Goal: Navigation & Orientation: Find specific page/section

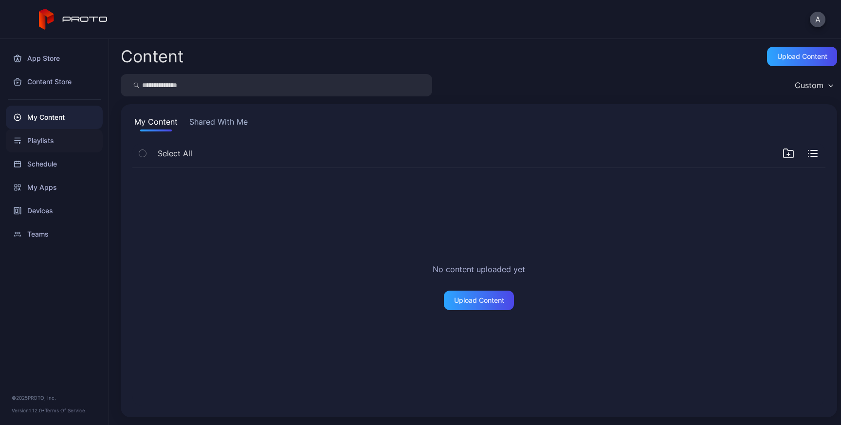
click at [38, 141] on div "Playlists" at bounding box center [54, 140] width 97 height 23
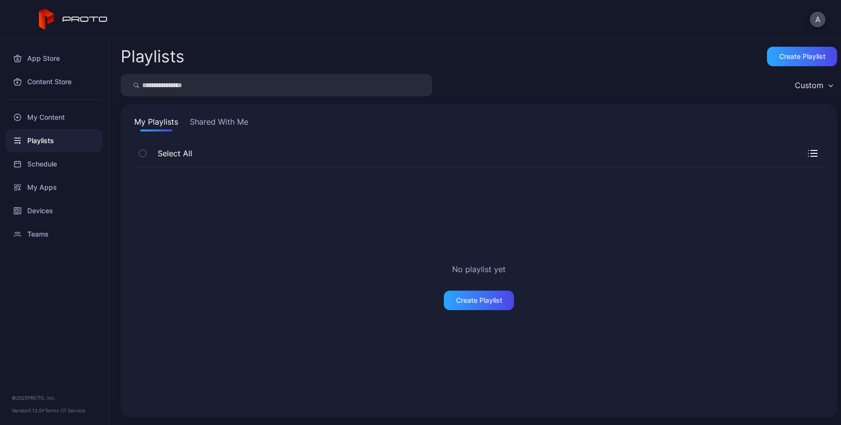
click at [225, 126] on button "Shared With Me" at bounding box center [219, 124] width 62 height 16
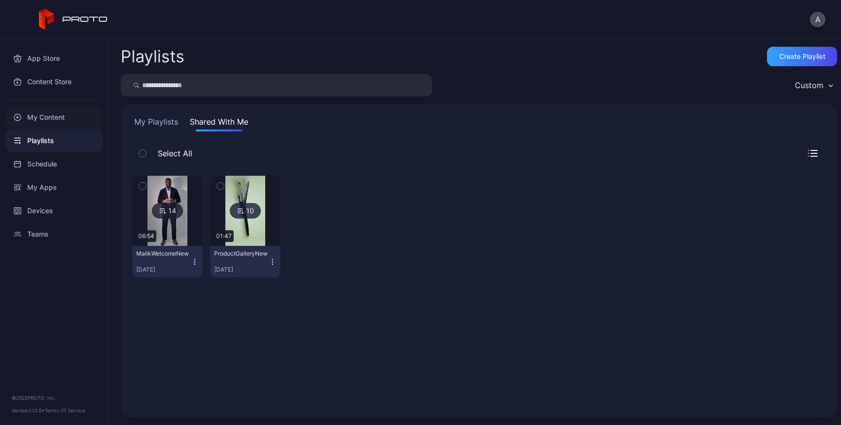
click at [51, 117] on div "My Content" at bounding box center [54, 117] width 97 height 23
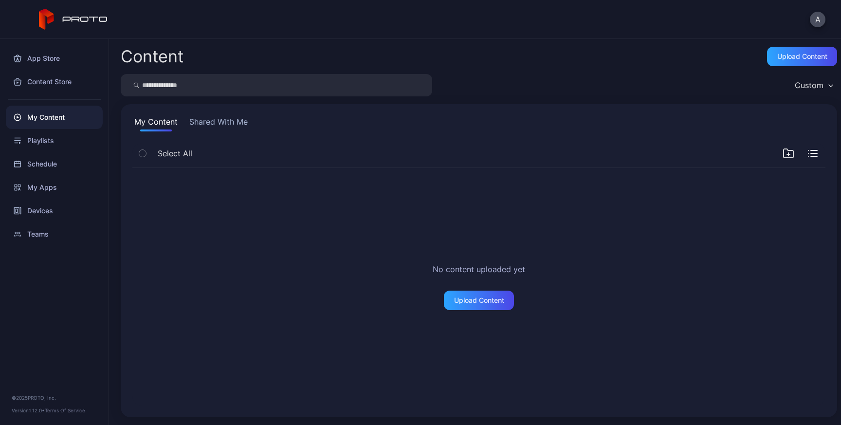
click at [199, 116] on button "Shared With Me" at bounding box center [218, 124] width 62 height 16
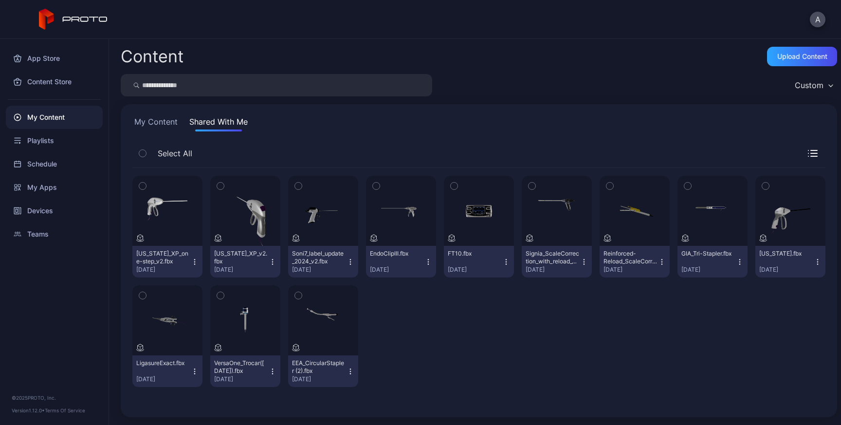
click at [811, 156] on icon "button" at bounding box center [814, 156] width 6 height 0
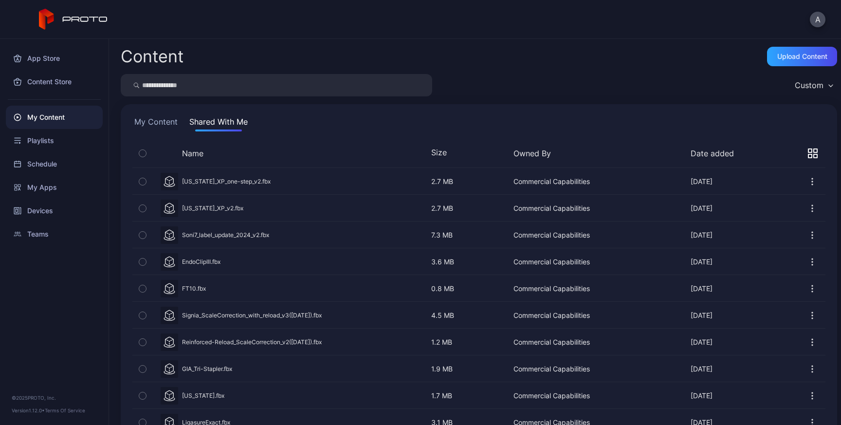
click at [171, 127] on button "My Content" at bounding box center [155, 124] width 47 height 16
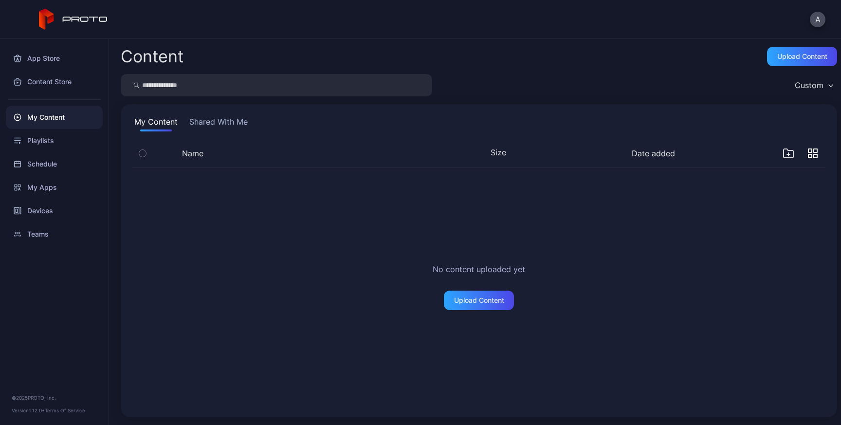
click at [220, 120] on button "Shared With Me" at bounding box center [218, 124] width 62 height 16
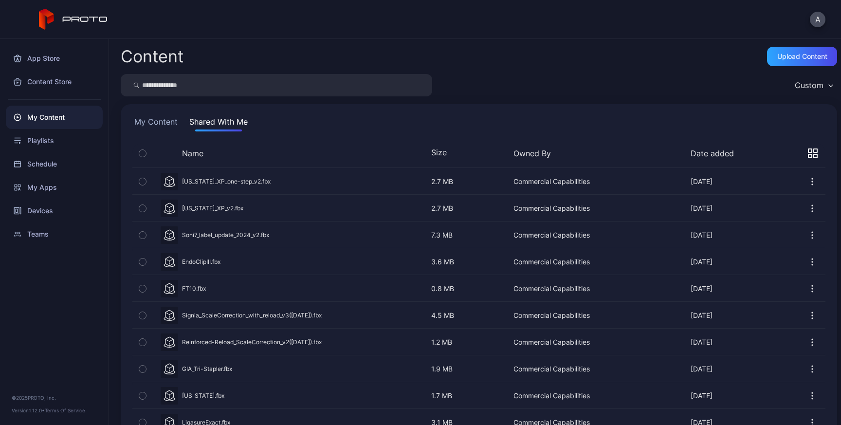
click at [142, 152] on icon "button" at bounding box center [142, 153] width 7 height 11
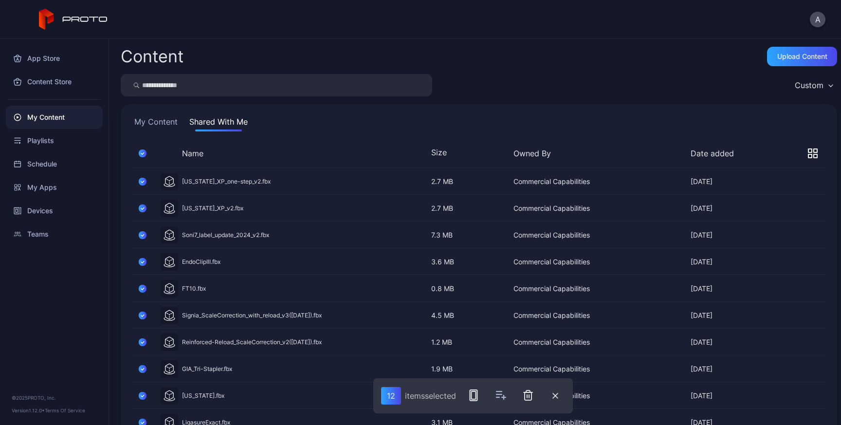
click at [142, 152] on icon "button" at bounding box center [143, 153] width 8 height 11
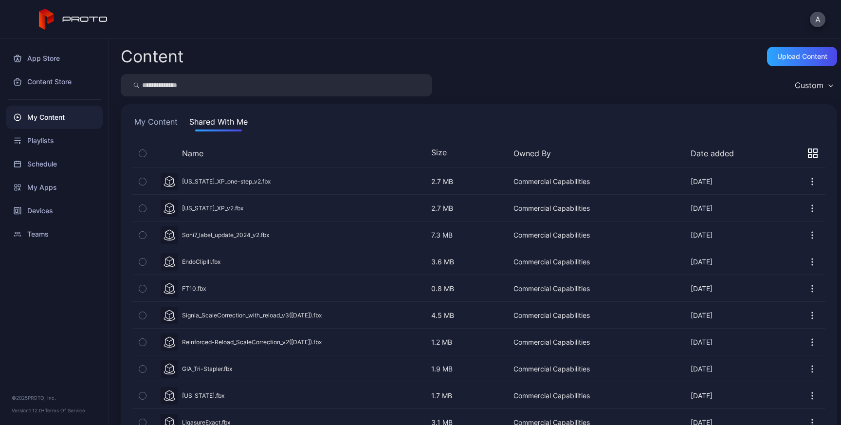
click at [796, 93] on button "Custom" at bounding box center [813, 85] width 47 height 22
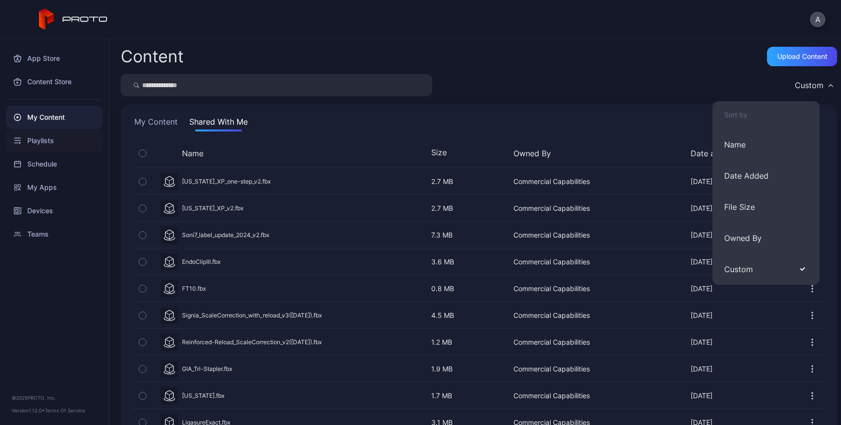
click at [20, 146] on div "Playlists" at bounding box center [54, 140] width 97 height 23
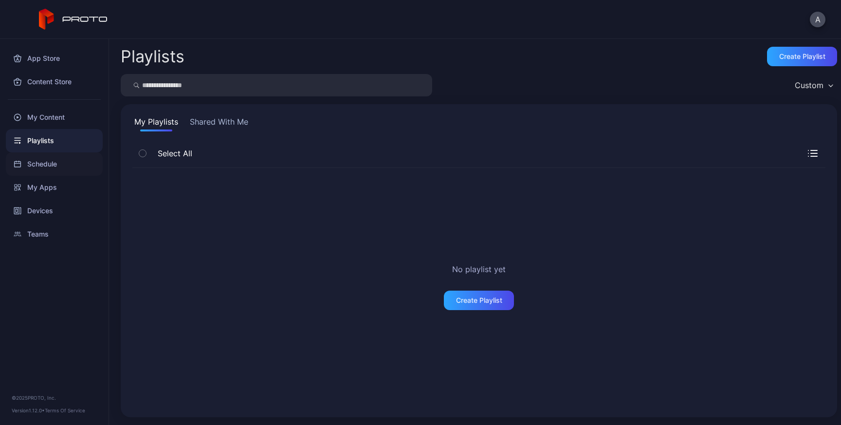
click at [44, 159] on div "Schedule" at bounding box center [54, 163] width 97 height 23
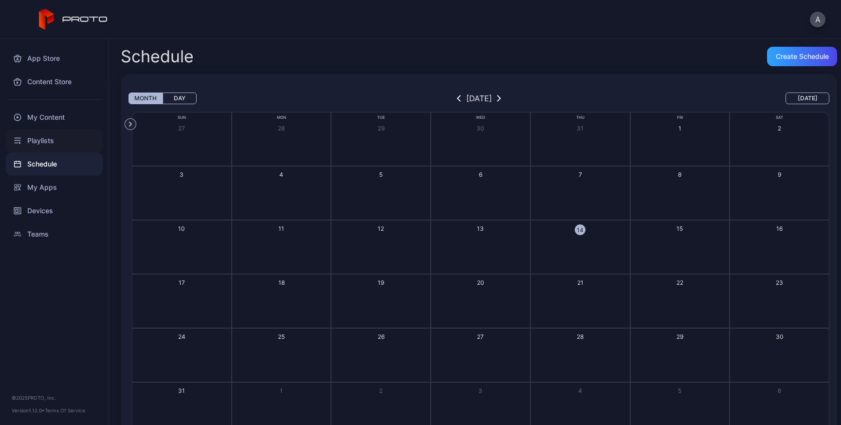
click at [28, 137] on div "Playlists" at bounding box center [54, 140] width 97 height 23
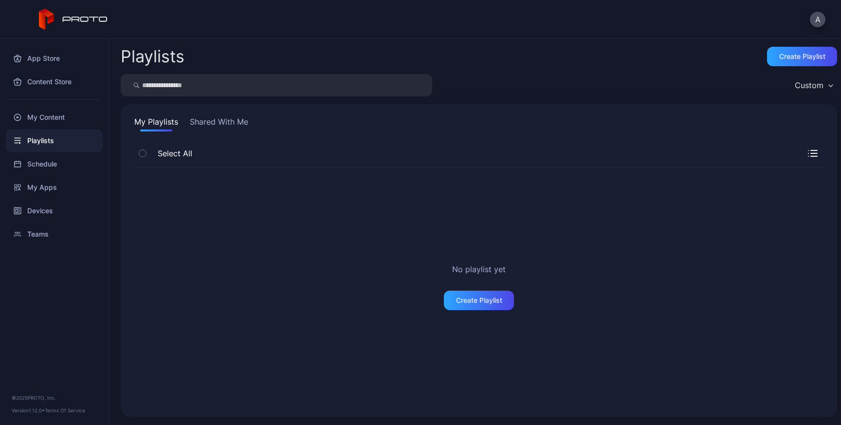
click at [226, 112] on div "My Playlists Shared With Me Select All No playlist yet Create Playlist" at bounding box center [479, 260] width 716 height 313
click at [220, 122] on button "Shared With Me" at bounding box center [219, 124] width 62 height 16
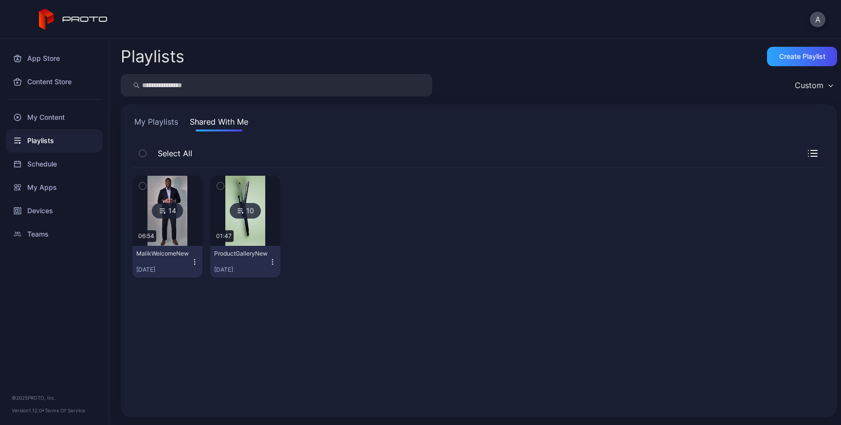
click at [142, 187] on icon "button" at bounding box center [142, 186] width 7 height 11
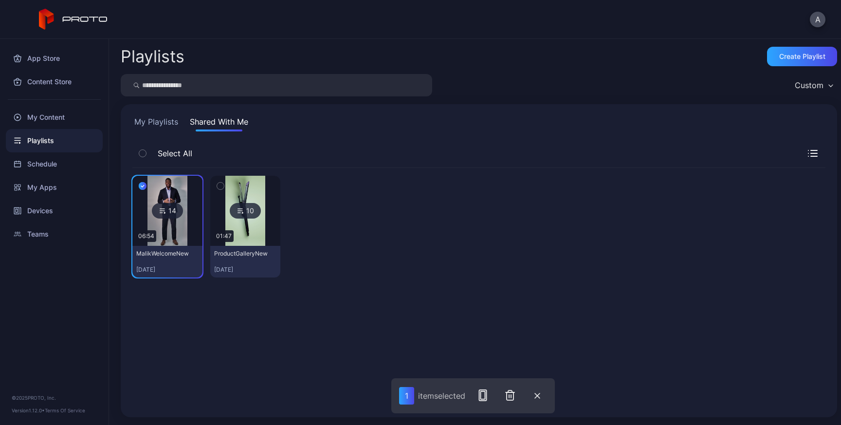
click at [451, 348] on div "14 06:54 MalikWelcomeNew [DATE] 10 01:47 ProductGalleryNew [DATE]" at bounding box center [478, 286] width 693 height 237
click at [45, 119] on div "My Content" at bounding box center [54, 117] width 97 height 23
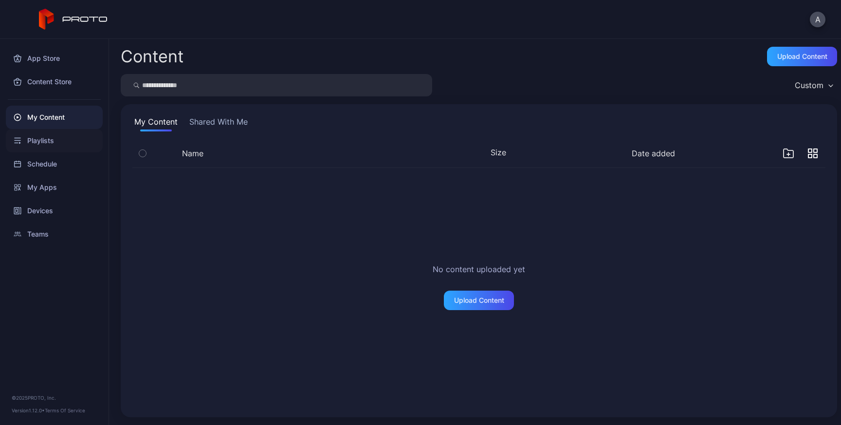
click at [41, 144] on div "Playlists" at bounding box center [54, 140] width 97 height 23
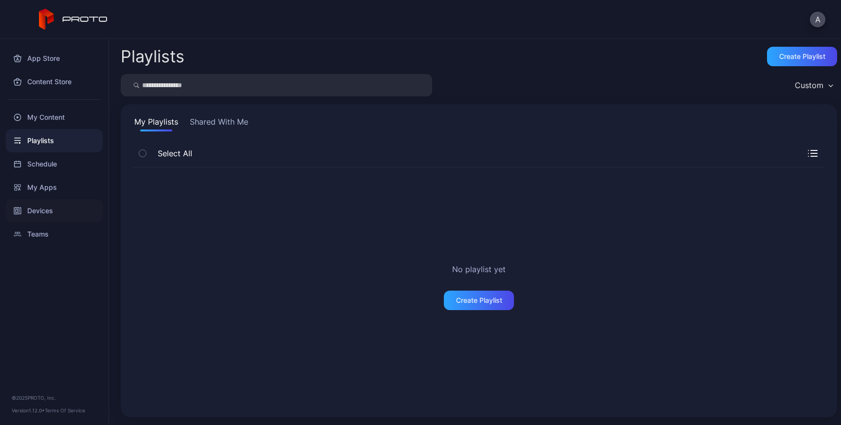
click at [42, 206] on div "Devices" at bounding box center [54, 210] width 97 height 23
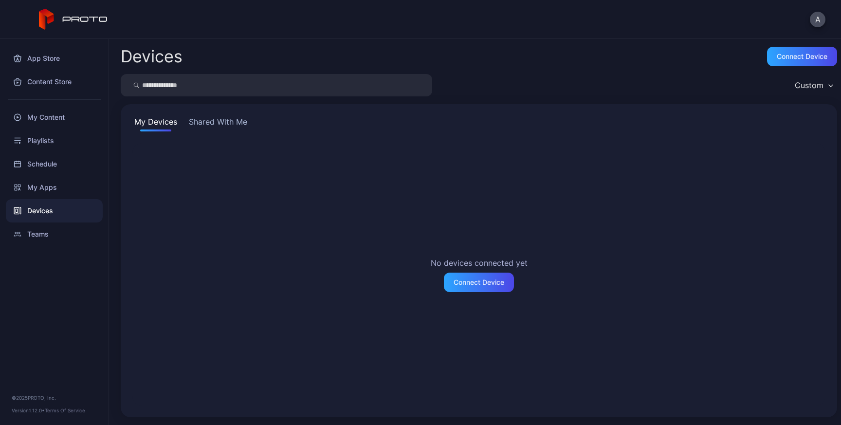
click at [203, 127] on button "Shared With Me" at bounding box center [218, 124] width 62 height 16
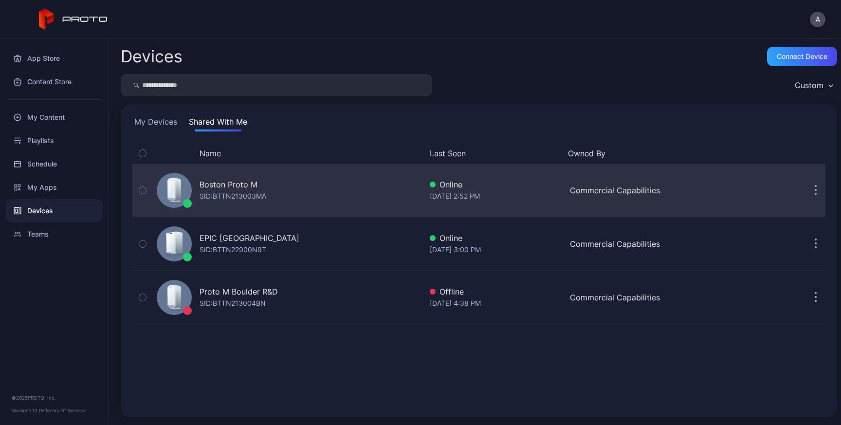
click at [321, 189] on div "Boston Proto M SID: BTTN213003MA" at bounding box center [287, 190] width 269 height 49
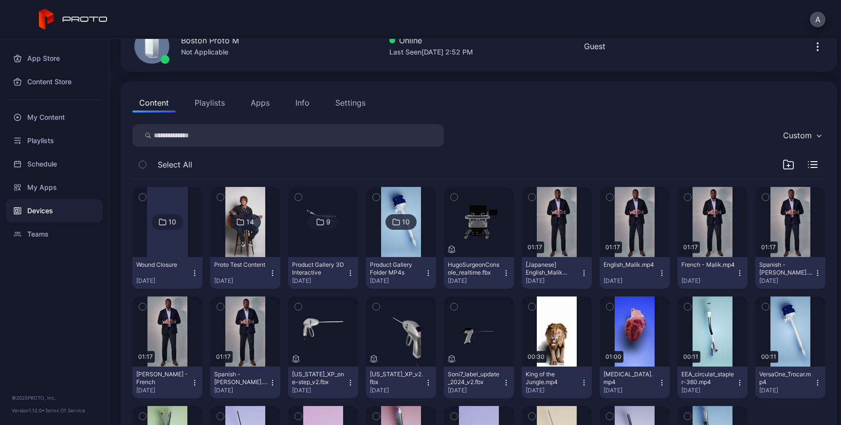
scroll to position [70, 0]
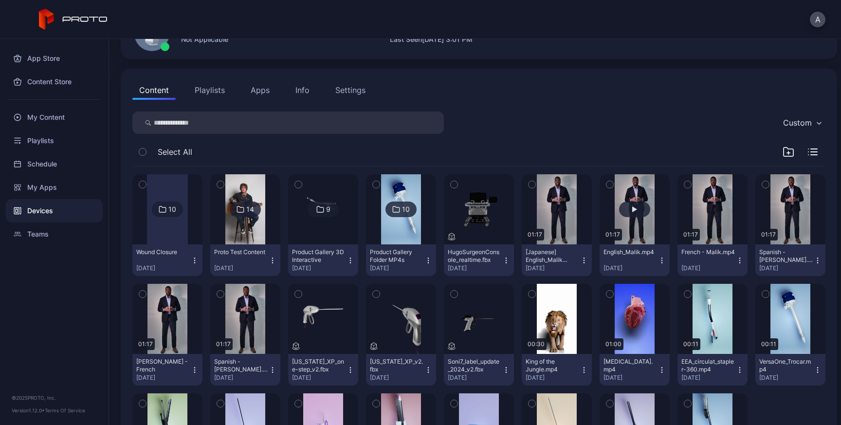
click at [670, 187] on button "button" at bounding box center [635, 209] width 70 height 70
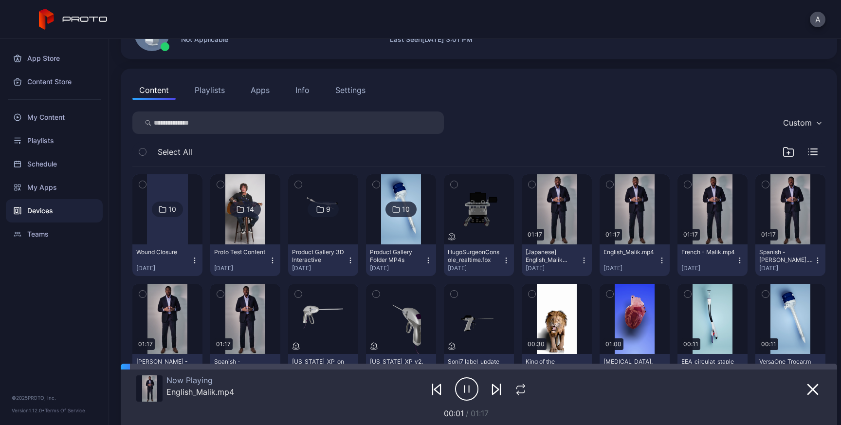
click at [613, 182] on icon "button" at bounding box center [609, 184] width 7 height 11
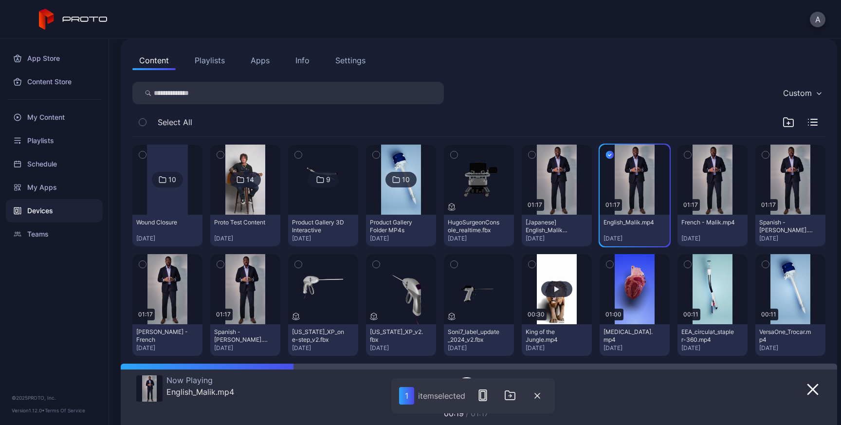
scroll to position [104, 0]
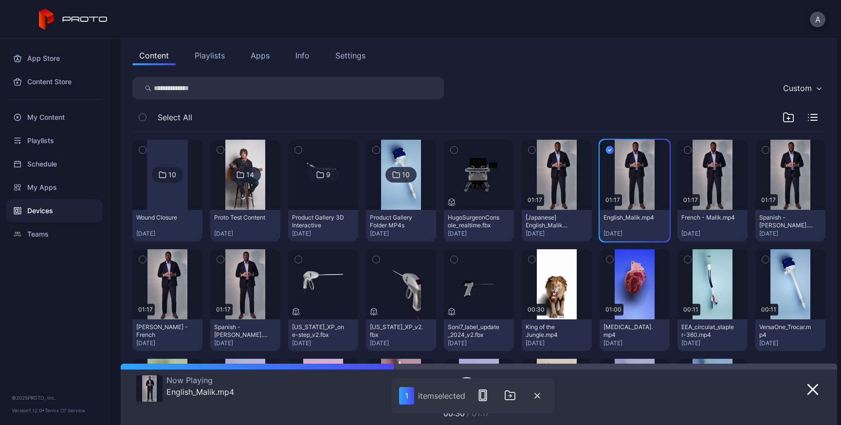
click at [146, 261] on icon "button" at bounding box center [142, 259] width 7 height 11
click at [202, 295] on button "button" at bounding box center [167, 284] width 70 height 70
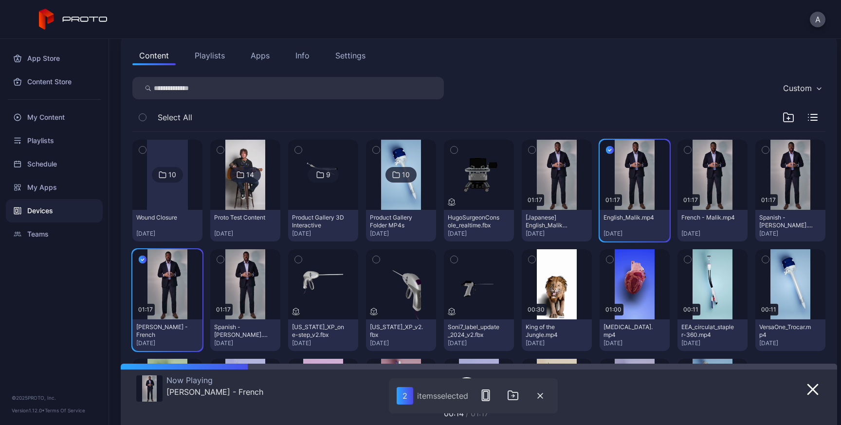
click at [83, 307] on div "App Store Content Store My Content Playlists Schedule My Apps Devices Teams © 2…" at bounding box center [54, 232] width 109 height 386
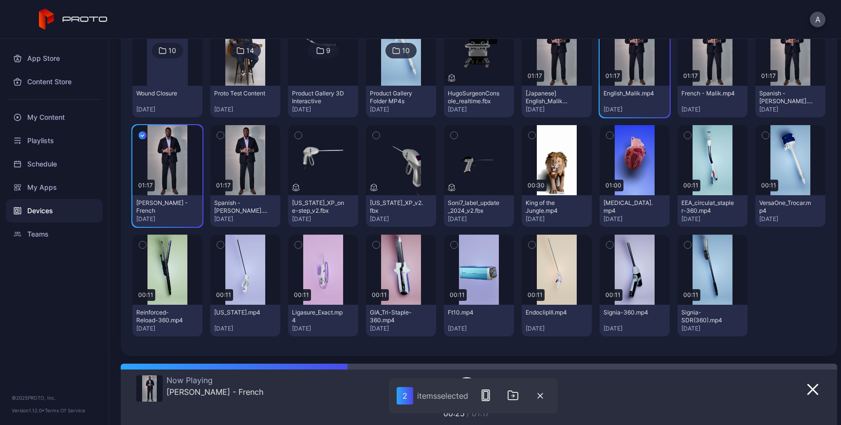
scroll to position [301, 0]
click at [443, 400] on div "item s selected" at bounding box center [442, 396] width 51 height 10
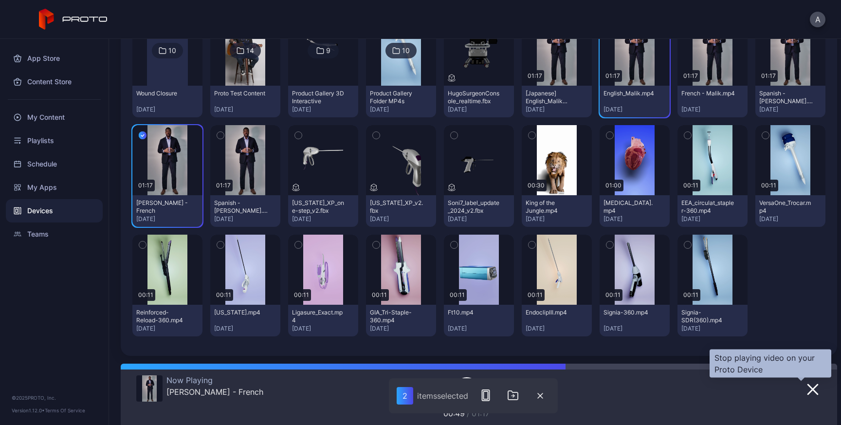
click at [808, 385] on icon "button" at bounding box center [813, 389] width 10 height 10
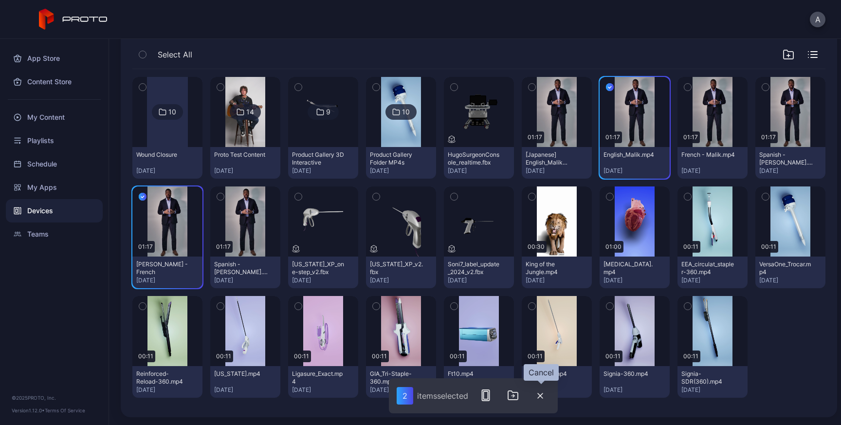
click at [539, 399] on button "button" at bounding box center [539, 395] width 19 height 20
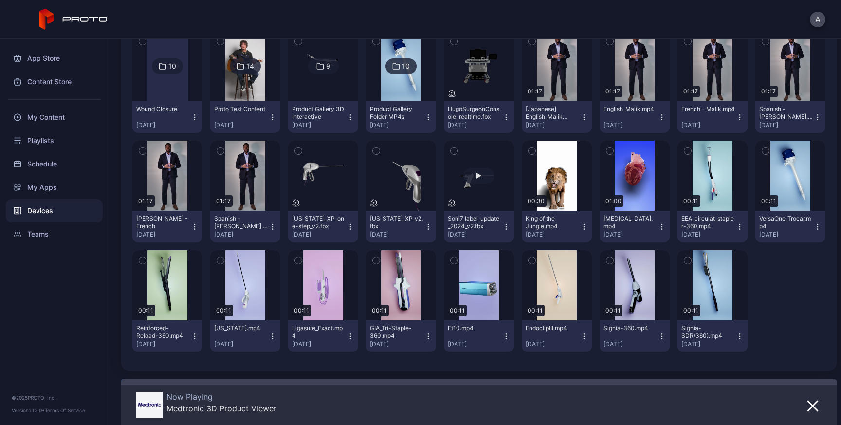
click at [514, 141] on button "button" at bounding box center [479, 176] width 70 height 70
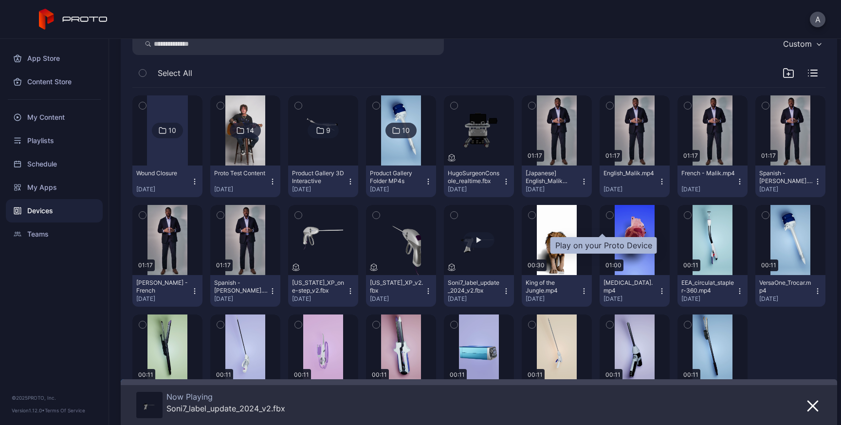
scroll to position [137, 0]
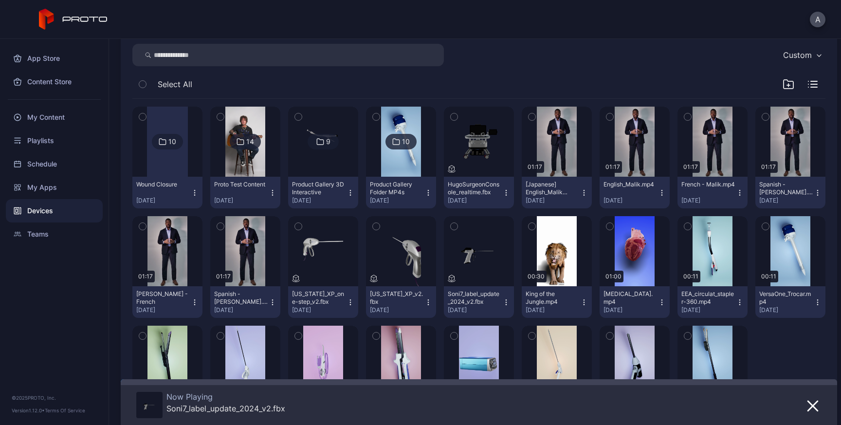
click at [329, 181] on div "Product Gallery 3D Interactive" at bounding box center [319, 189] width 54 height 16
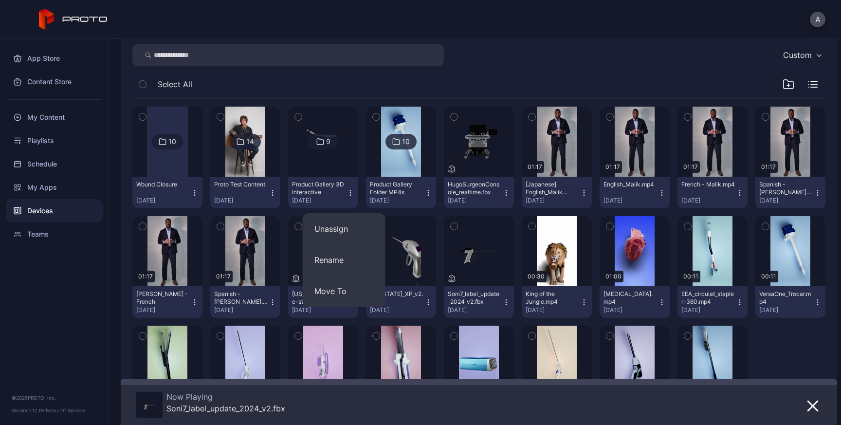
click at [343, 166] on img at bounding box center [322, 142] width 39 height 70
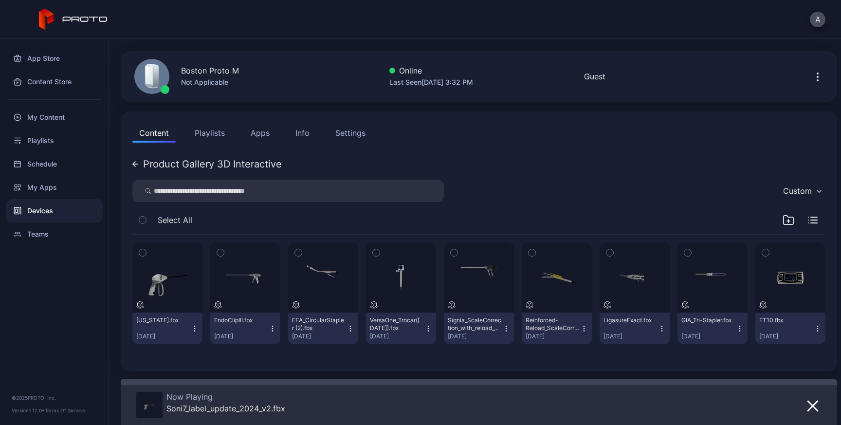
scroll to position [0, 0]
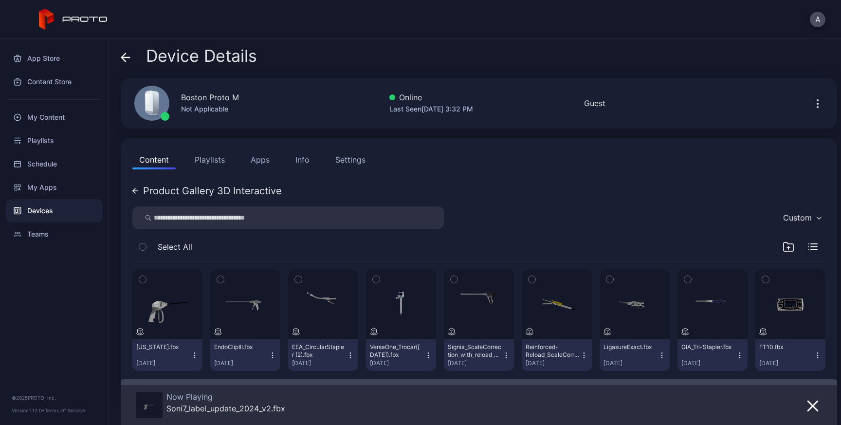
click at [135, 57] on div "Device Details" at bounding box center [189, 58] width 136 height 23
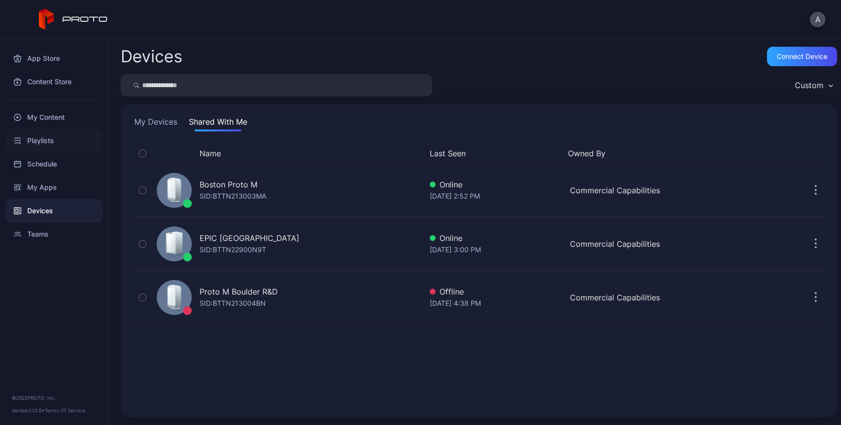
click at [40, 131] on div "Playlists" at bounding box center [54, 140] width 97 height 23
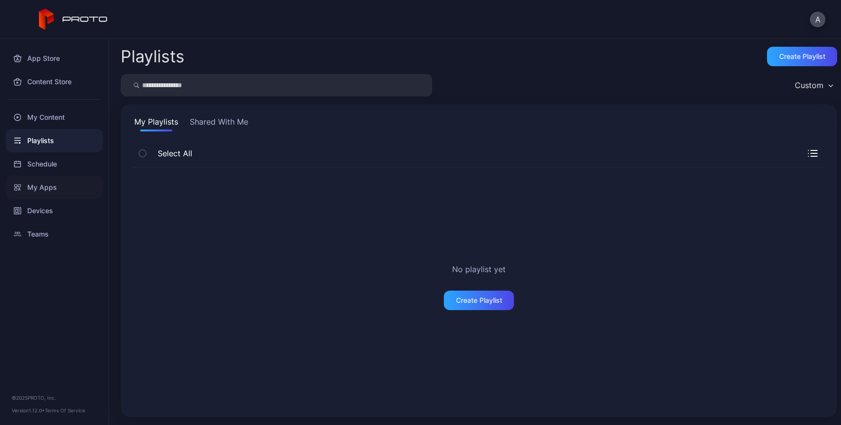
click at [49, 183] on div "My Apps" at bounding box center [54, 187] width 97 height 23
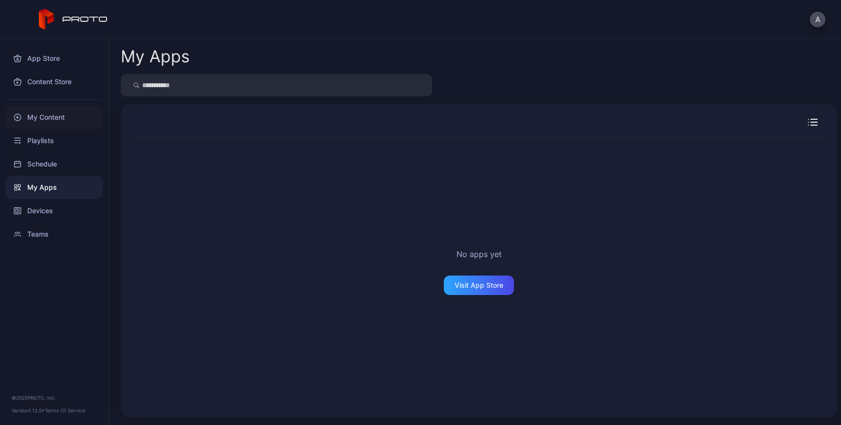
click at [59, 117] on div "My Content" at bounding box center [54, 117] width 97 height 23
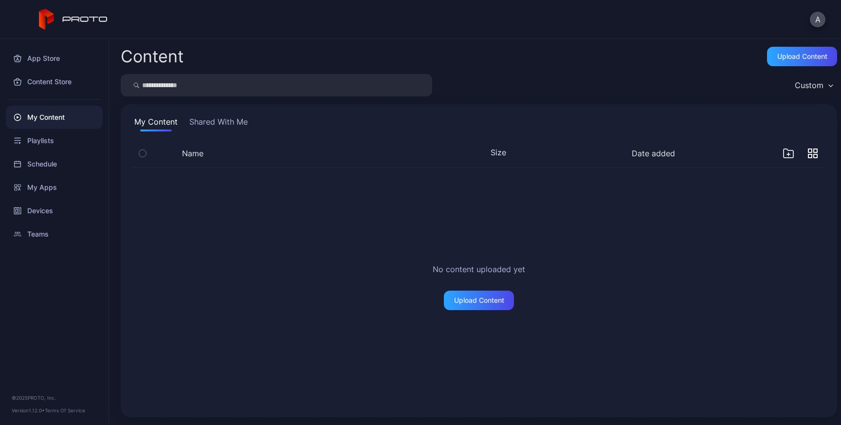
click at [232, 129] on button "Shared With Me" at bounding box center [218, 124] width 62 height 16
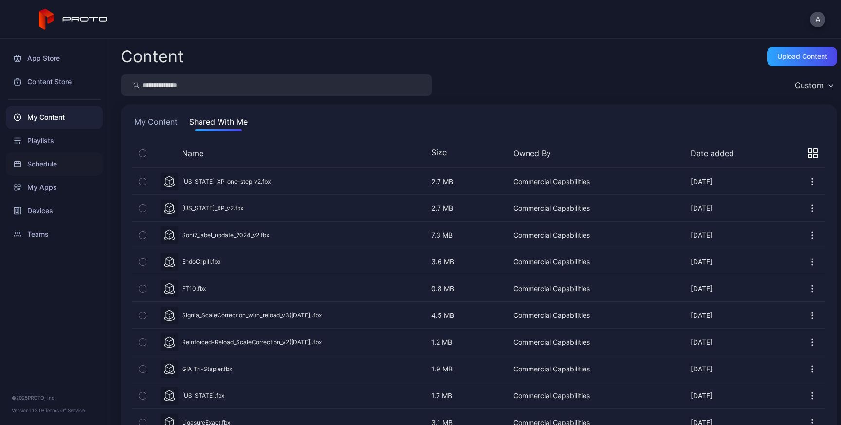
click at [39, 167] on div "Schedule" at bounding box center [54, 163] width 97 height 23
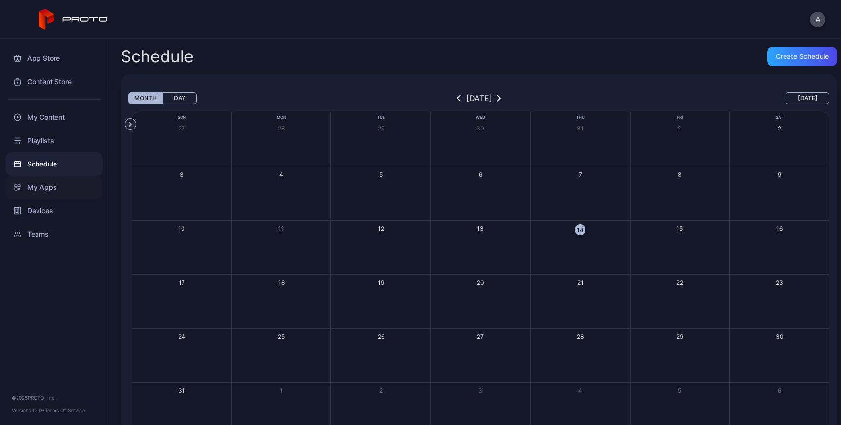
click at [42, 183] on div "My Apps" at bounding box center [54, 187] width 97 height 23
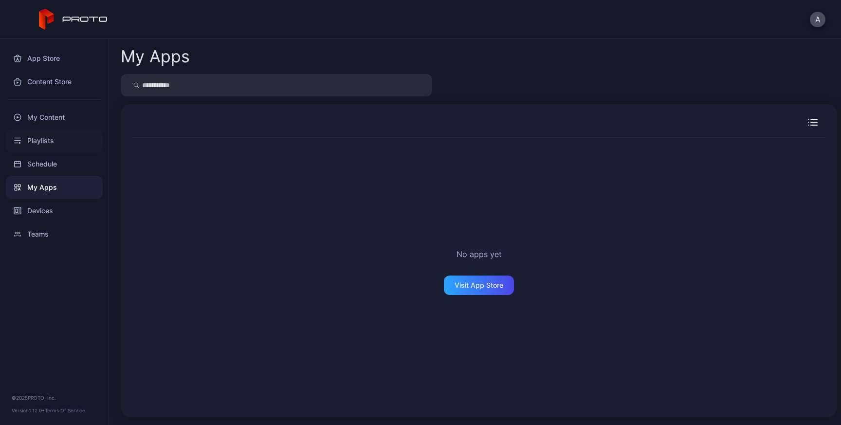
click at [43, 143] on div "Playlists" at bounding box center [54, 140] width 97 height 23
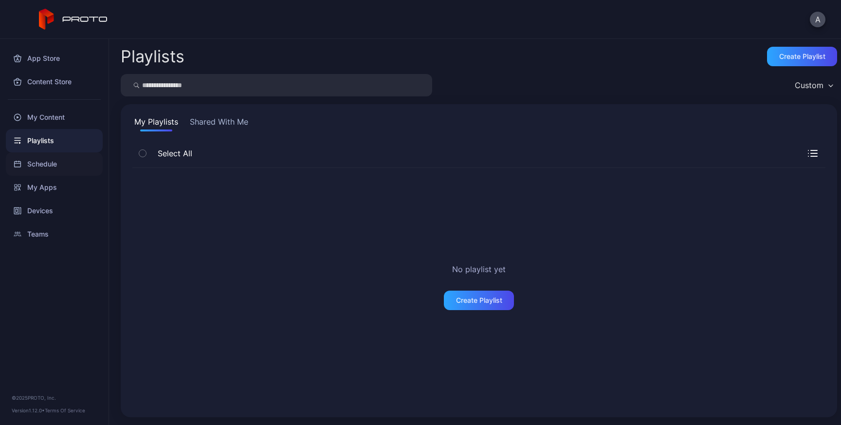
click at [38, 163] on div "Schedule" at bounding box center [54, 163] width 97 height 23
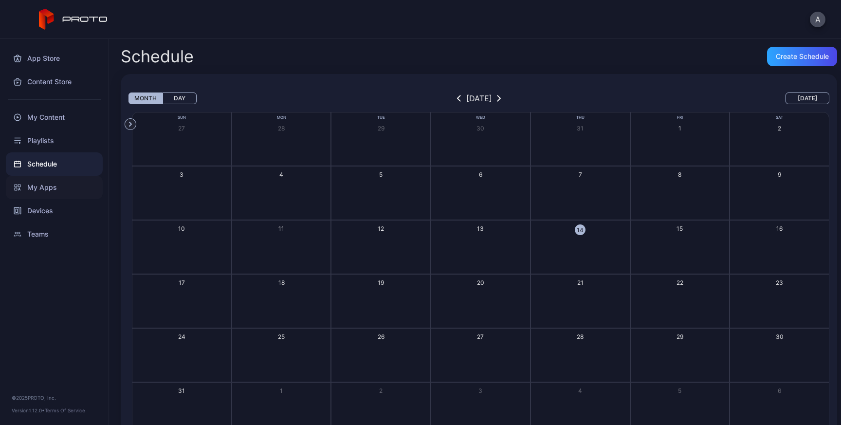
click at [36, 184] on div "My Apps" at bounding box center [54, 187] width 97 height 23
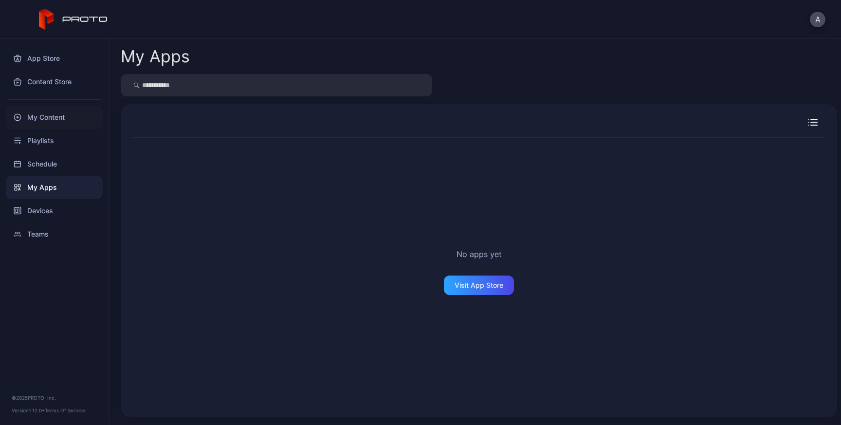
click at [44, 118] on div "My Content" at bounding box center [54, 117] width 97 height 23
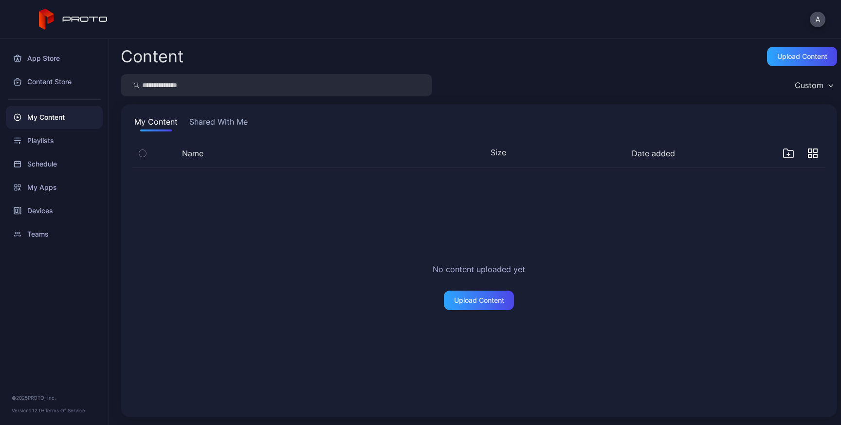
click at [241, 117] on button "Shared With Me" at bounding box center [218, 124] width 62 height 16
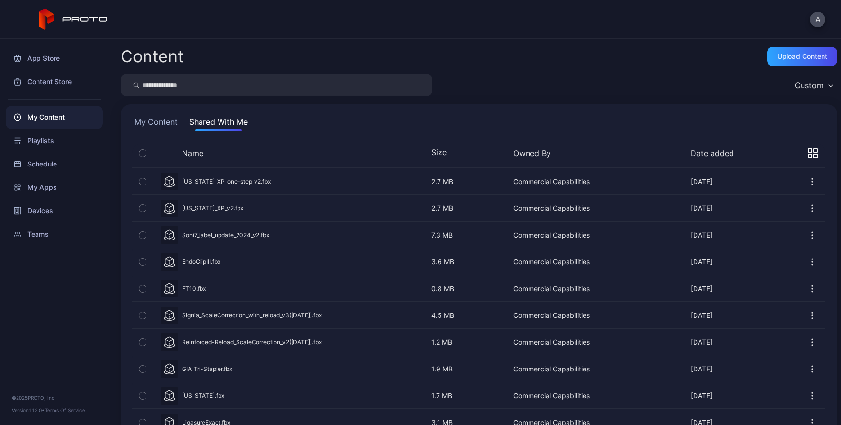
click at [806, 155] on div "Name Size Owned By Date added" at bounding box center [489, 153] width 673 height 12
click at [808, 154] on icon "button" at bounding box center [809, 155] width 3 height 3
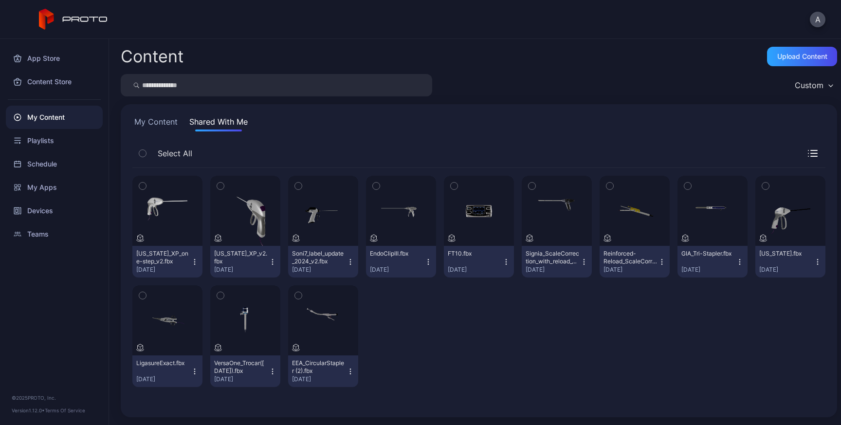
click at [159, 121] on button "My Content" at bounding box center [155, 124] width 47 height 16
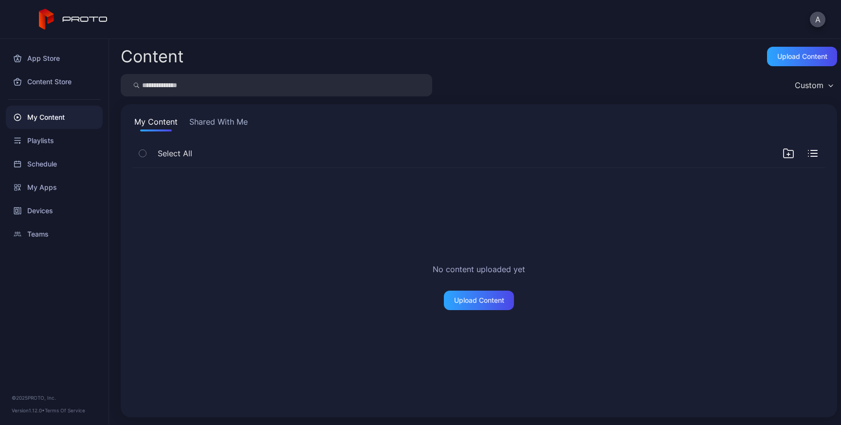
click at [219, 123] on button "Shared With Me" at bounding box center [218, 124] width 62 height 16
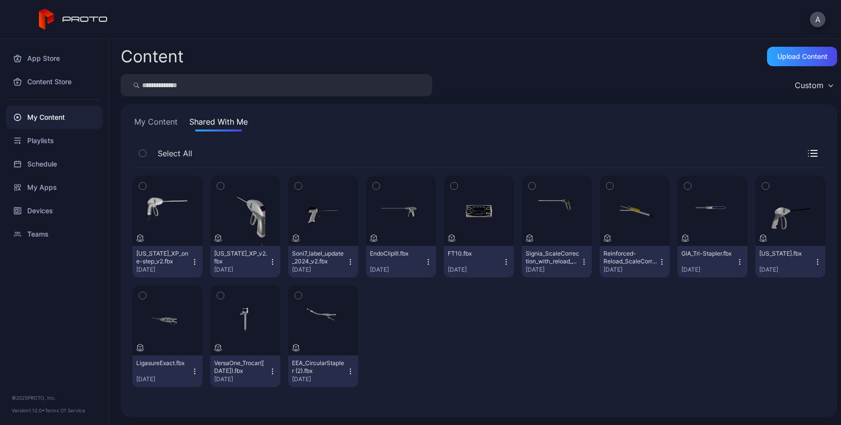
click at [155, 156] on div "Select All" at bounding box center [162, 153] width 60 height 20
click at [41, 231] on div "Teams" at bounding box center [54, 233] width 97 height 23
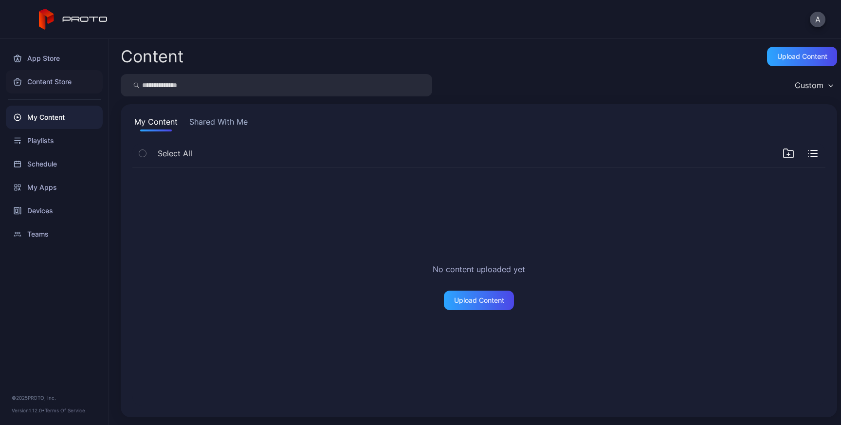
click at [45, 83] on div "Content Store" at bounding box center [54, 81] width 97 height 23
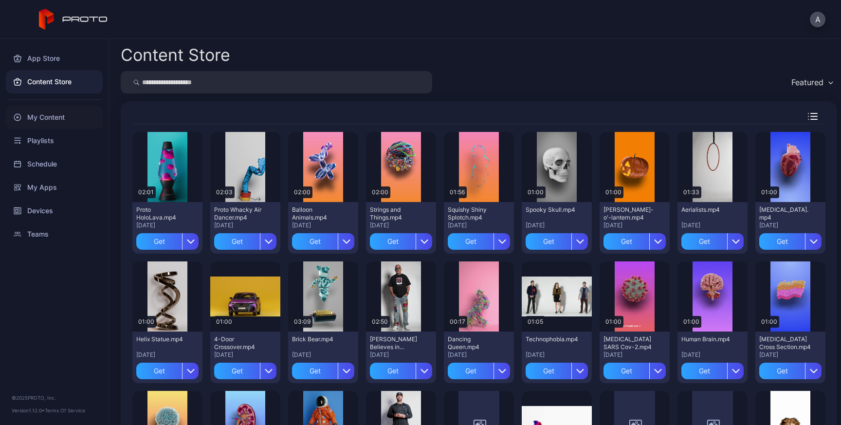
click at [48, 119] on div "My Content" at bounding box center [54, 117] width 97 height 23
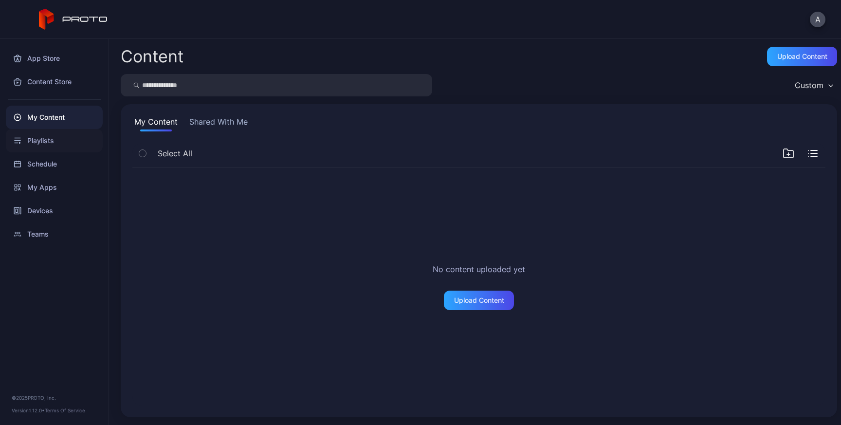
click at [45, 139] on div "Playlists" at bounding box center [54, 140] width 97 height 23
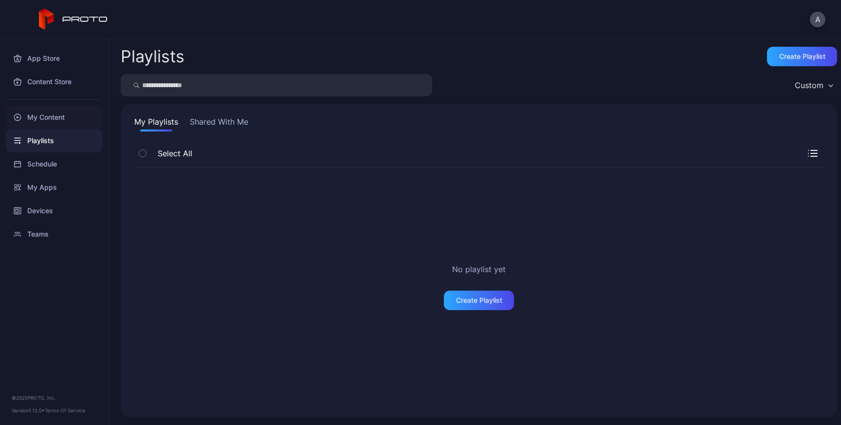
click at [50, 119] on div "My Content" at bounding box center [54, 117] width 97 height 23
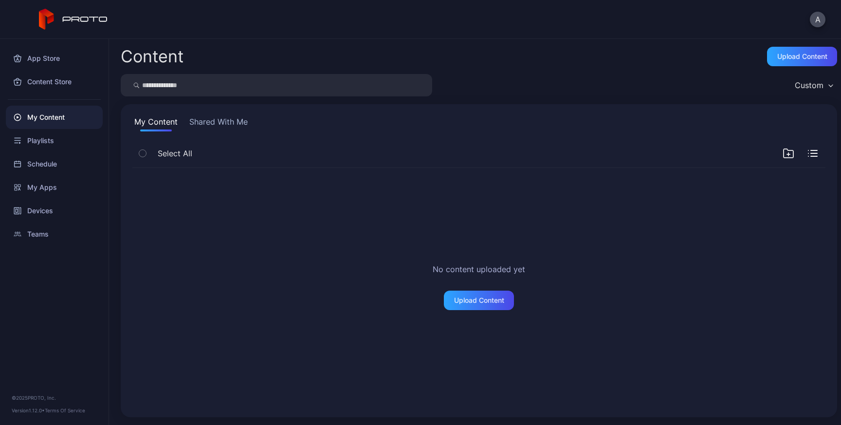
click at [215, 124] on button "Shared With Me" at bounding box center [218, 124] width 62 height 16
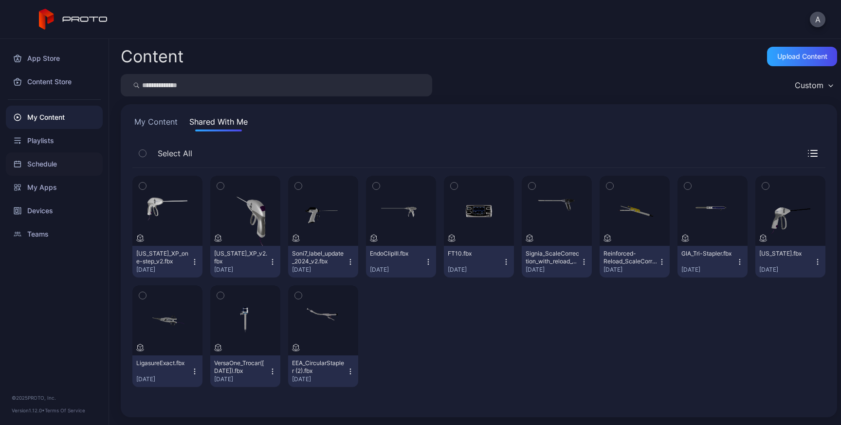
click at [47, 165] on div "Schedule" at bounding box center [54, 163] width 97 height 23
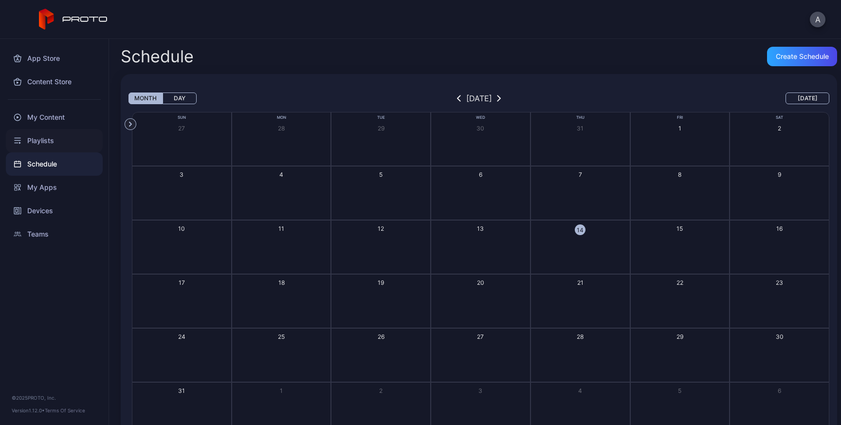
click at [46, 144] on div "Playlists" at bounding box center [54, 140] width 97 height 23
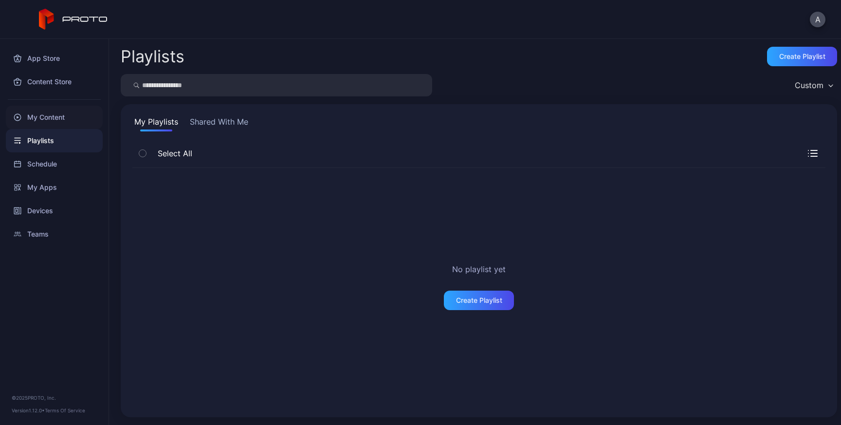
click at [69, 117] on div "My Content" at bounding box center [54, 117] width 97 height 23
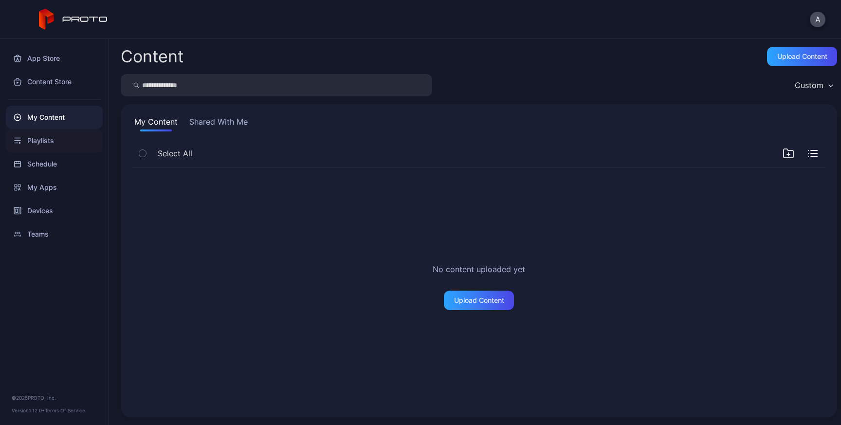
click at [59, 143] on div "Playlists" at bounding box center [54, 140] width 97 height 23
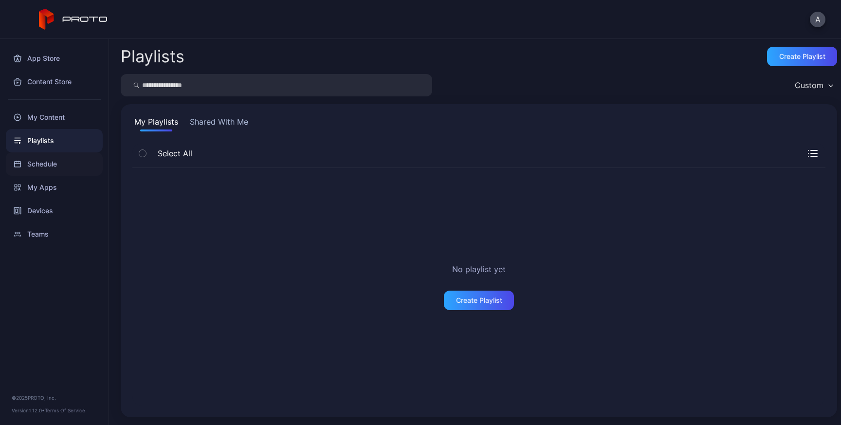
click at [63, 164] on div "Schedule" at bounding box center [54, 163] width 97 height 23
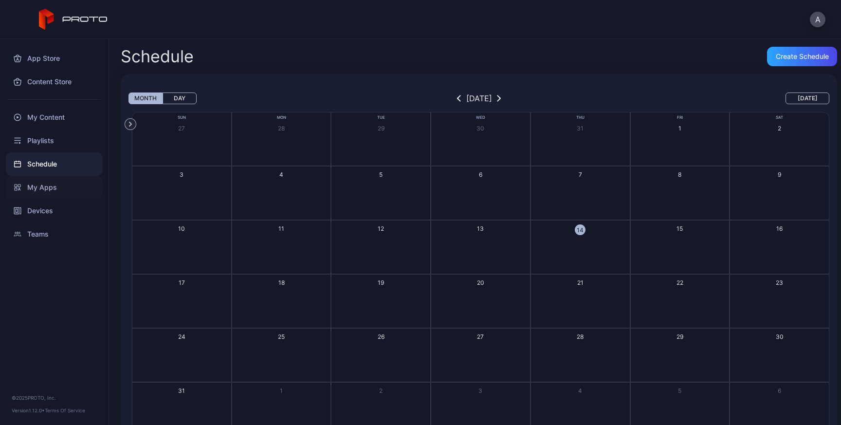
click at [60, 181] on div "My Apps" at bounding box center [54, 187] width 97 height 23
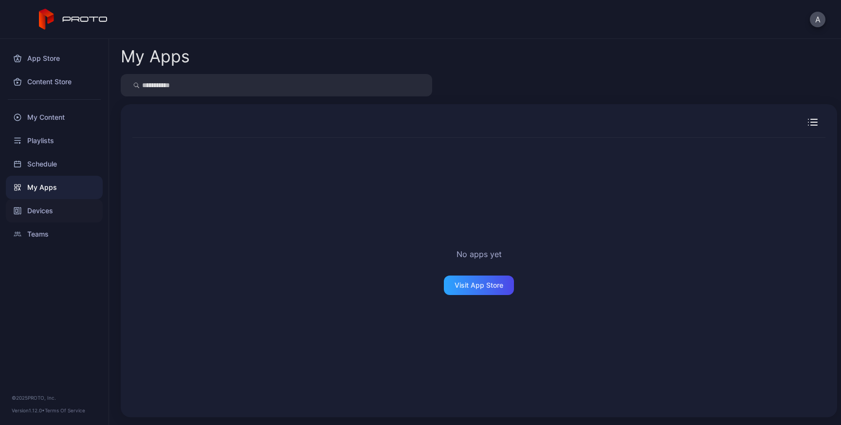
click at [48, 213] on div "Devices" at bounding box center [54, 210] width 97 height 23
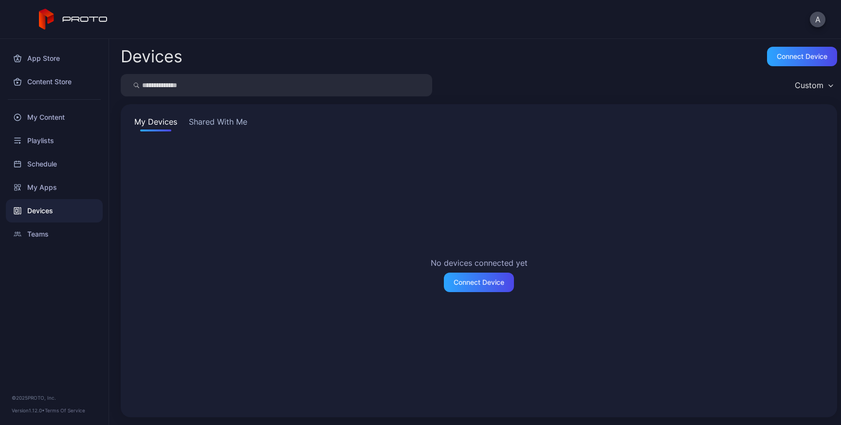
click at [244, 118] on button "Shared With Me" at bounding box center [218, 124] width 62 height 16
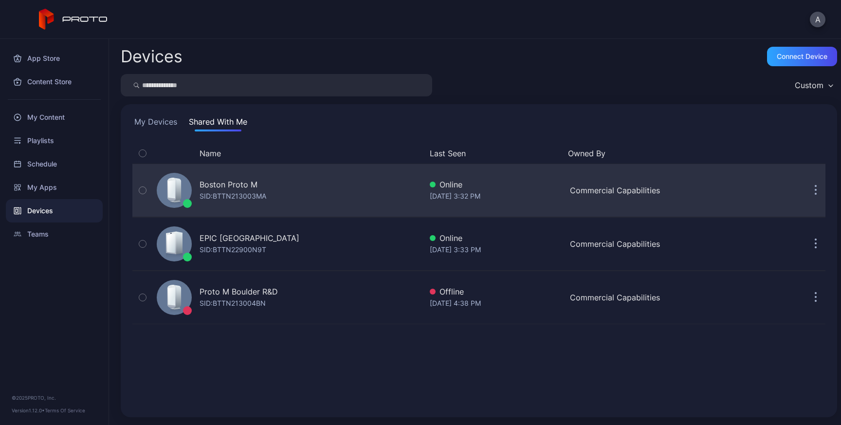
click at [296, 186] on div "Boston Proto M SID: BTTN213003MA" at bounding box center [287, 190] width 269 height 49
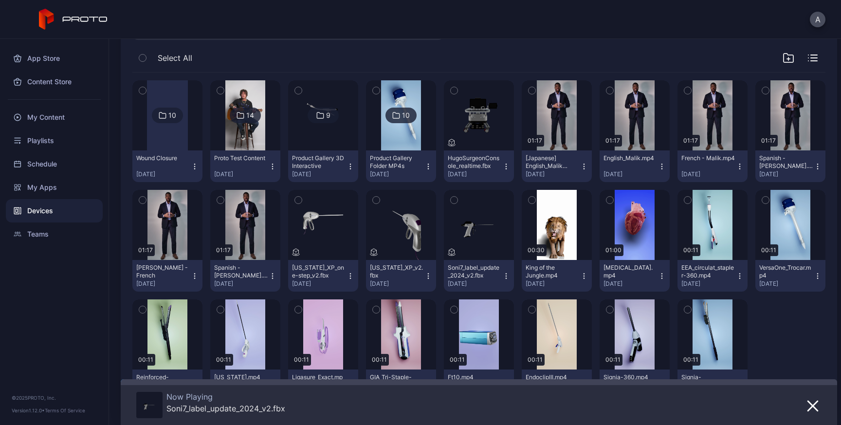
scroll to position [170, 0]
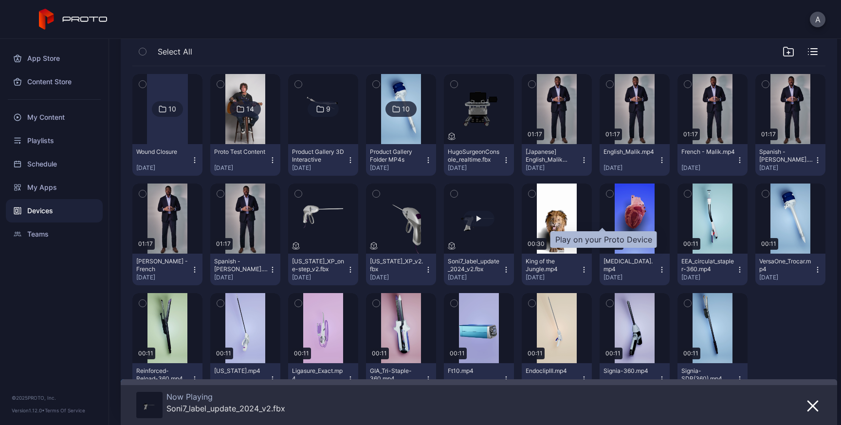
click at [494, 216] on div "button" at bounding box center [478, 219] width 31 height 16
click at [494, 219] on div "button" at bounding box center [478, 219] width 31 height 16
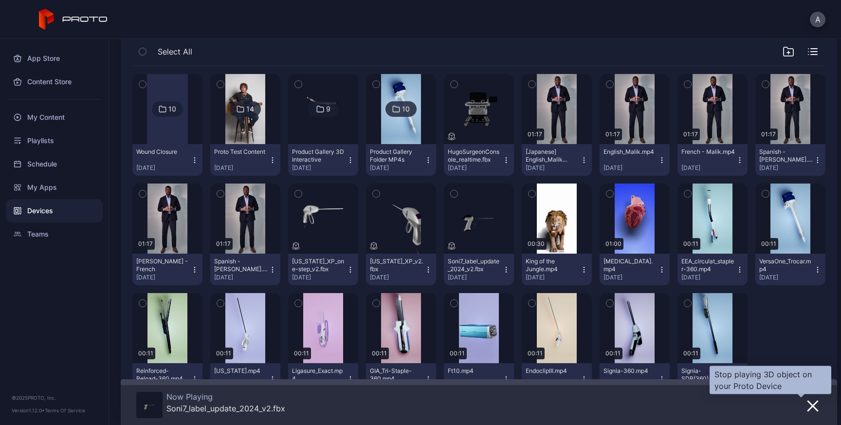
click at [808, 404] on icon "button" at bounding box center [813, 406] width 10 height 10
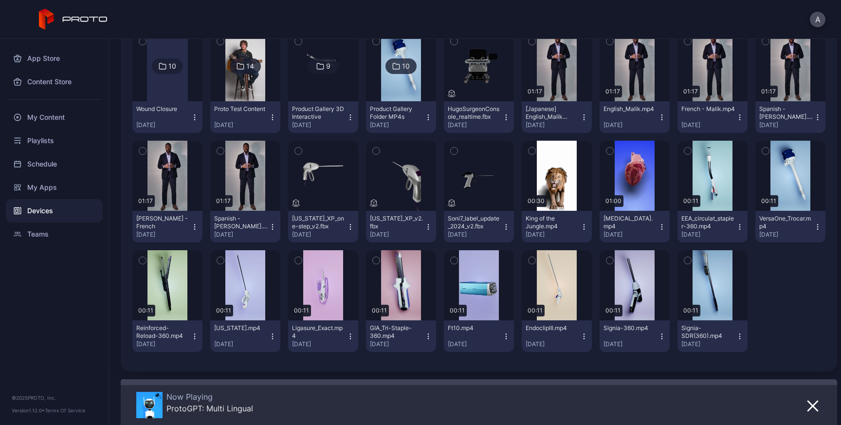
scroll to position [322, 0]
click at [807, 406] on icon "button" at bounding box center [813, 406] width 12 height 12
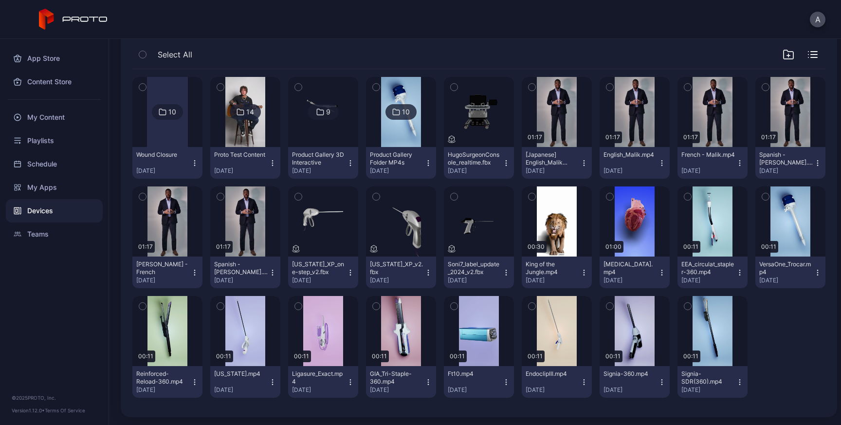
scroll to position [185, 0]
click at [39, 123] on div "My Content" at bounding box center [54, 117] width 97 height 23
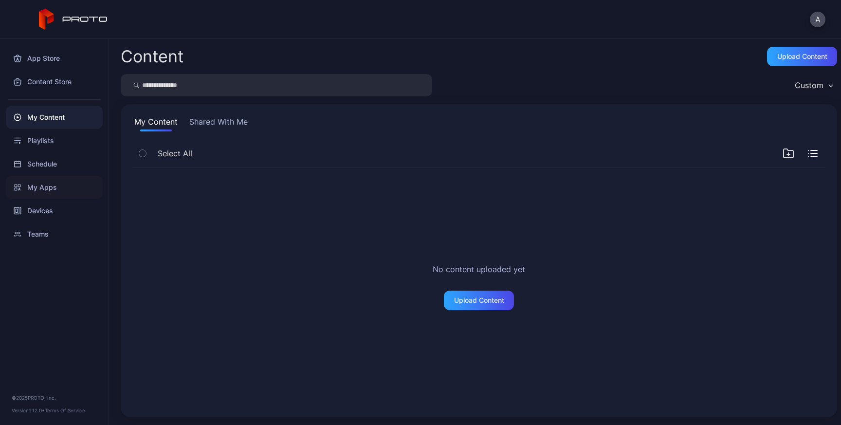
click at [43, 189] on div "My Apps" at bounding box center [54, 187] width 97 height 23
